Goal: Task Accomplishment & Management: Complete application form

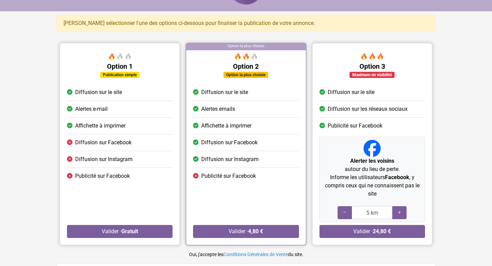
scroll to position [33, 0]
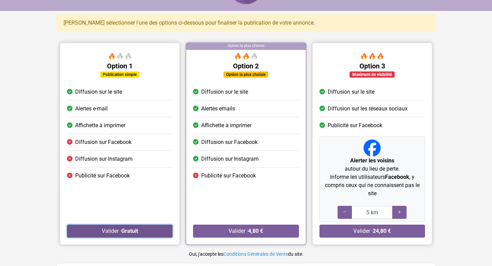
click at [131, 233] on strong "Gratuit" at bounding box center [129, 231] width 17 height 6
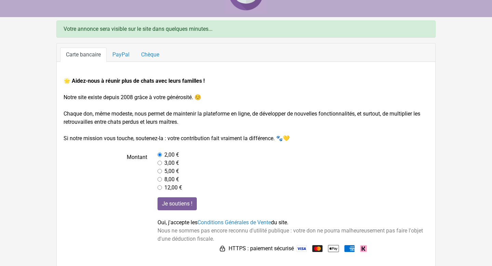
scroll to position [28, 0]
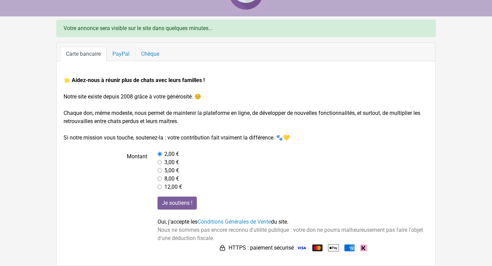
click at [128, 58] on link "PayPal" at bounding box center [121, 54] width 29 height 14
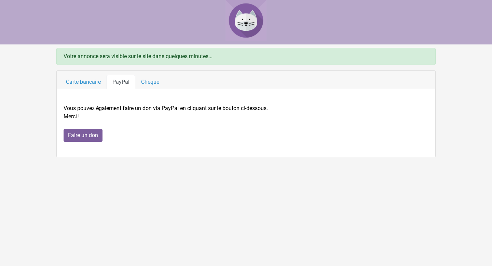
scroll to position [0, 0]
click at [154, 82] on link "Chèque" at bounding box center [150, 82] width 30 height 14
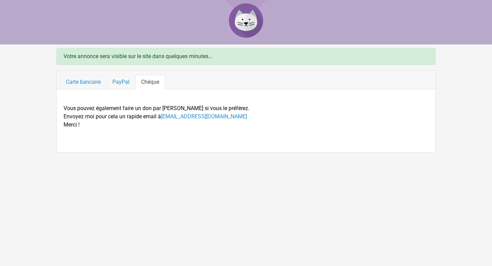
click at [93, 83] on link "Carte bancaire" at bounding box center [83, 82] width 46 height 14
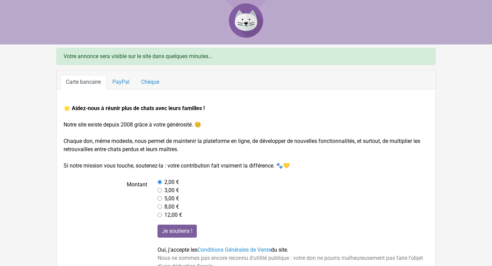
click at [255, 24] on img at bounding box center [246, 20] width 41 height 41
